Goal: Register for event/course

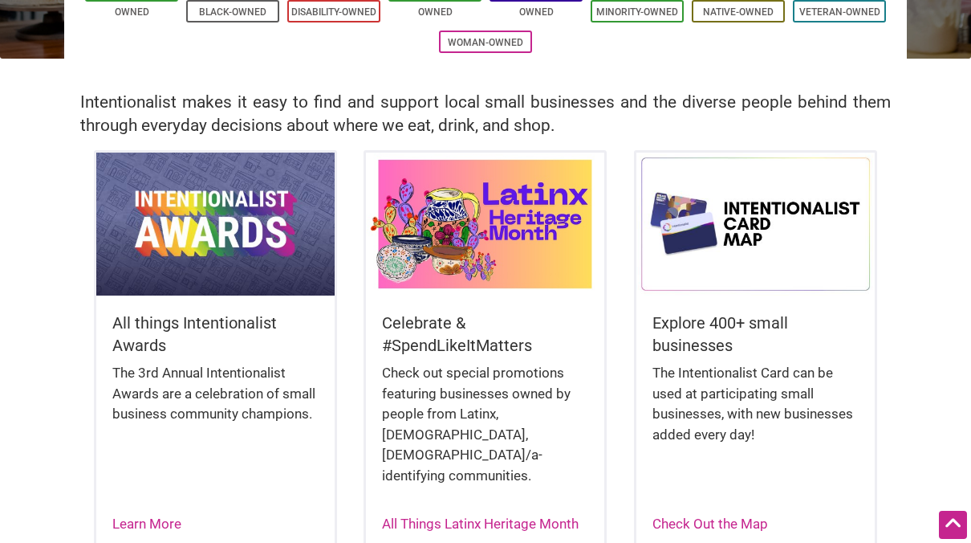
scroll to position [327, 0]
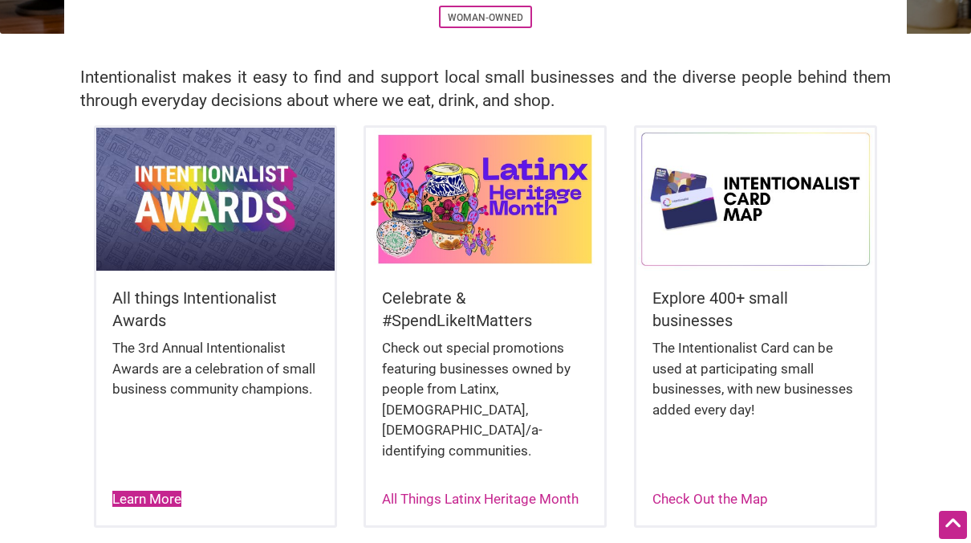
click at [129, 490] on link "Learn More" at bounding box center [146, 498] width 69 height 16
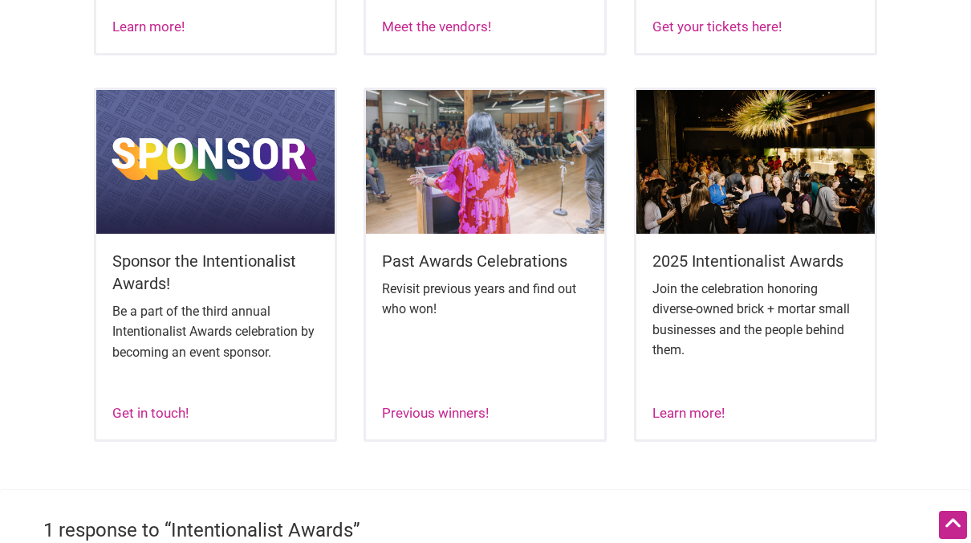
scroll to position [942, 0]
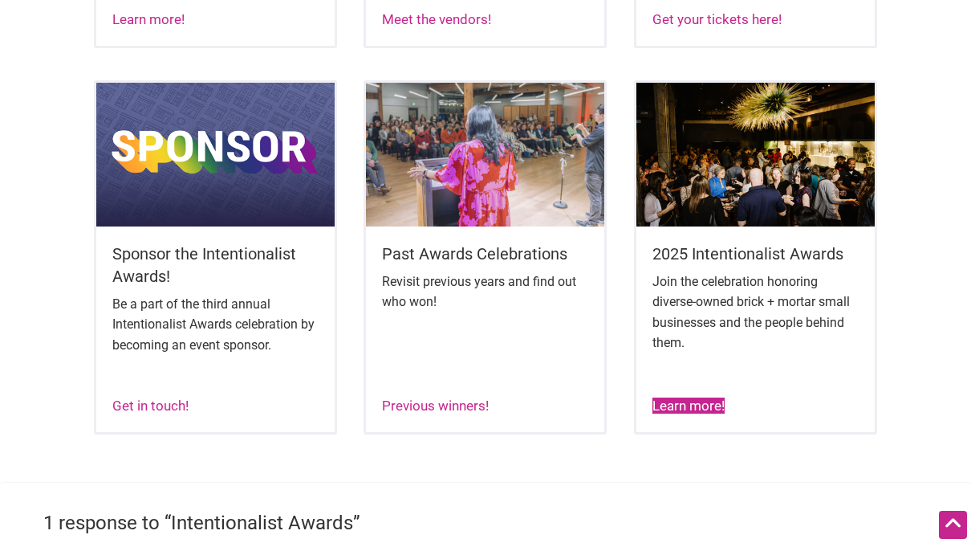
click at [686, 413] on link "Learn more!" at bounding box center [689, 405] width 72 height 16
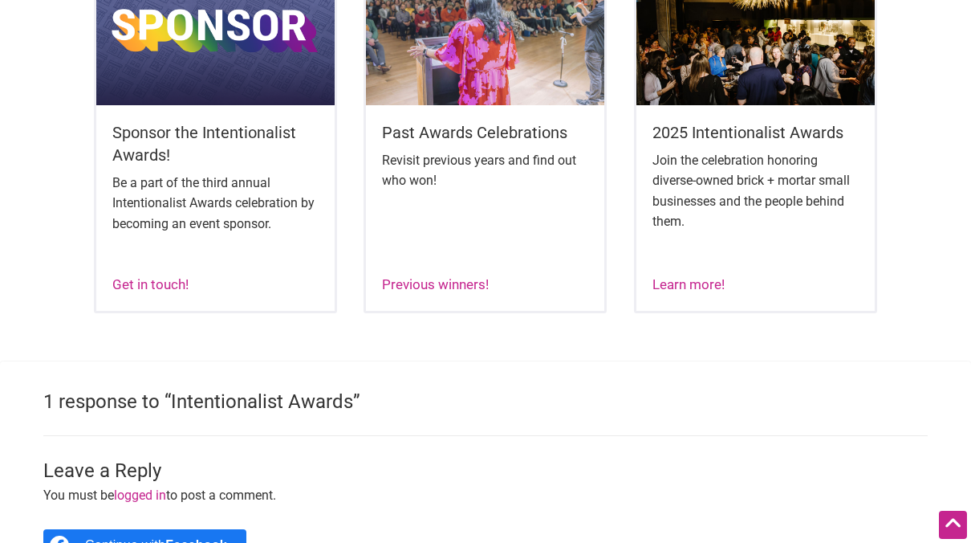
scroll to position [1070, 0]
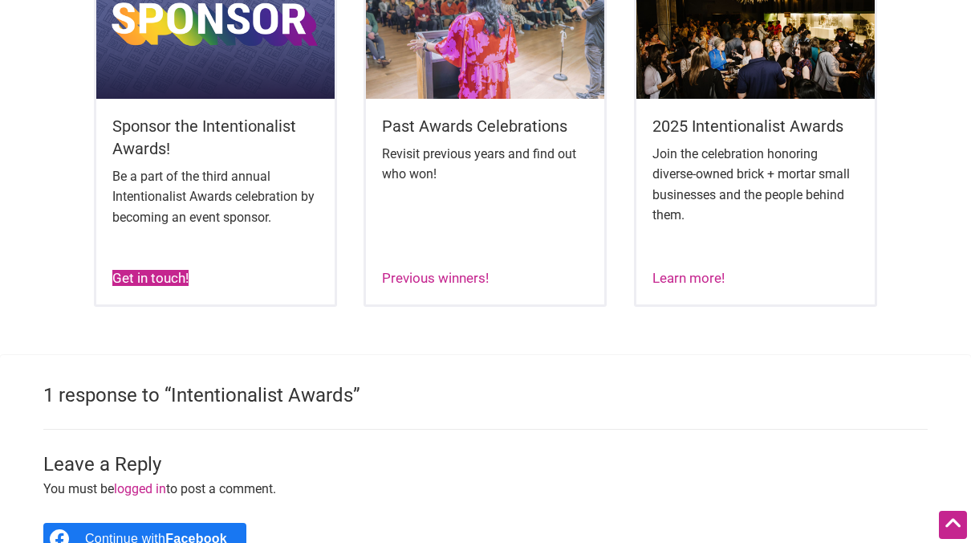
click at [160, 286] on link "Get in touch!" at bounding box center [150, 278] width 76 height 16
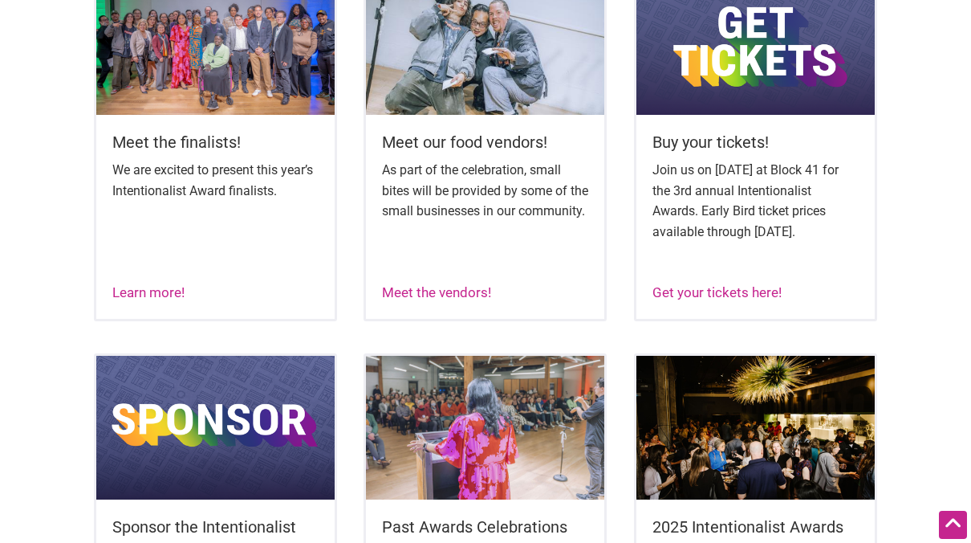
scroll to position [673, 0]
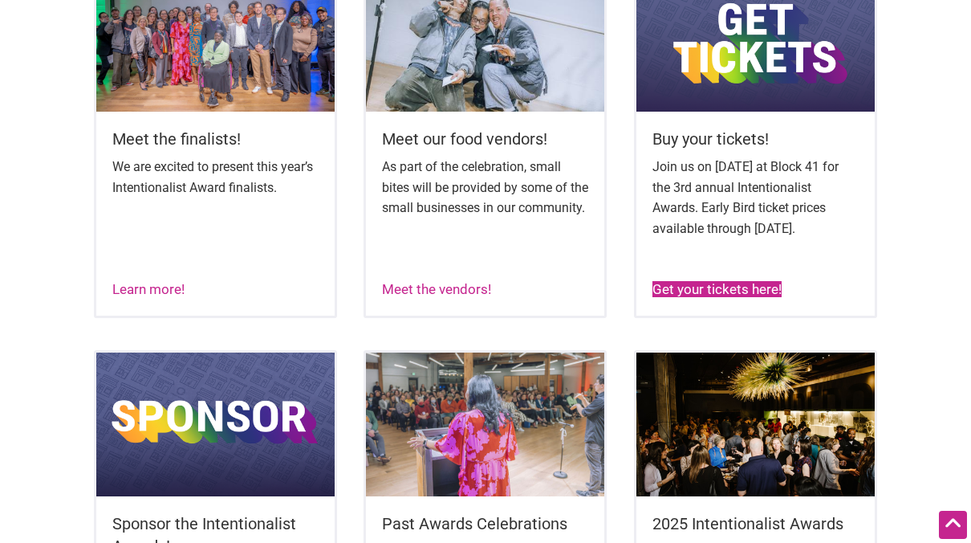
click at [759, 297] on link "Get your tickets here!" at bounding box center [717, 289] width 129 height 16
